Goal: Task Accomplishment & Management: Manage account settings

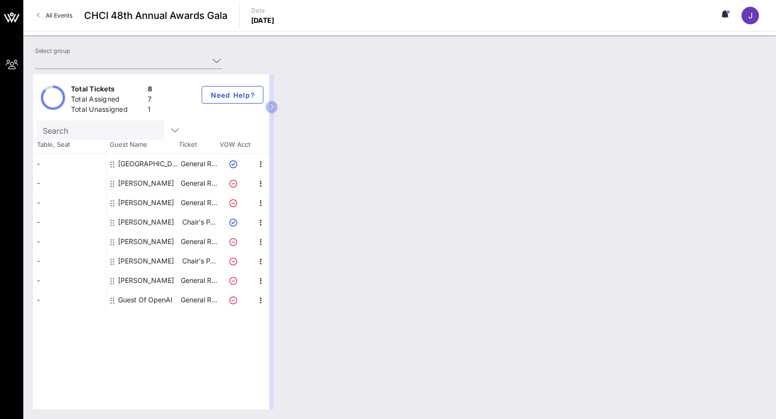
type input "OpenAI (OpenAI) [[PERSON_NAME], [PERSON_NAME][EMAIL_ADDRESS][DOMAIN_NAME]]; [[P…"
